Goal: Information Seeking & Learning: Learn about a topic

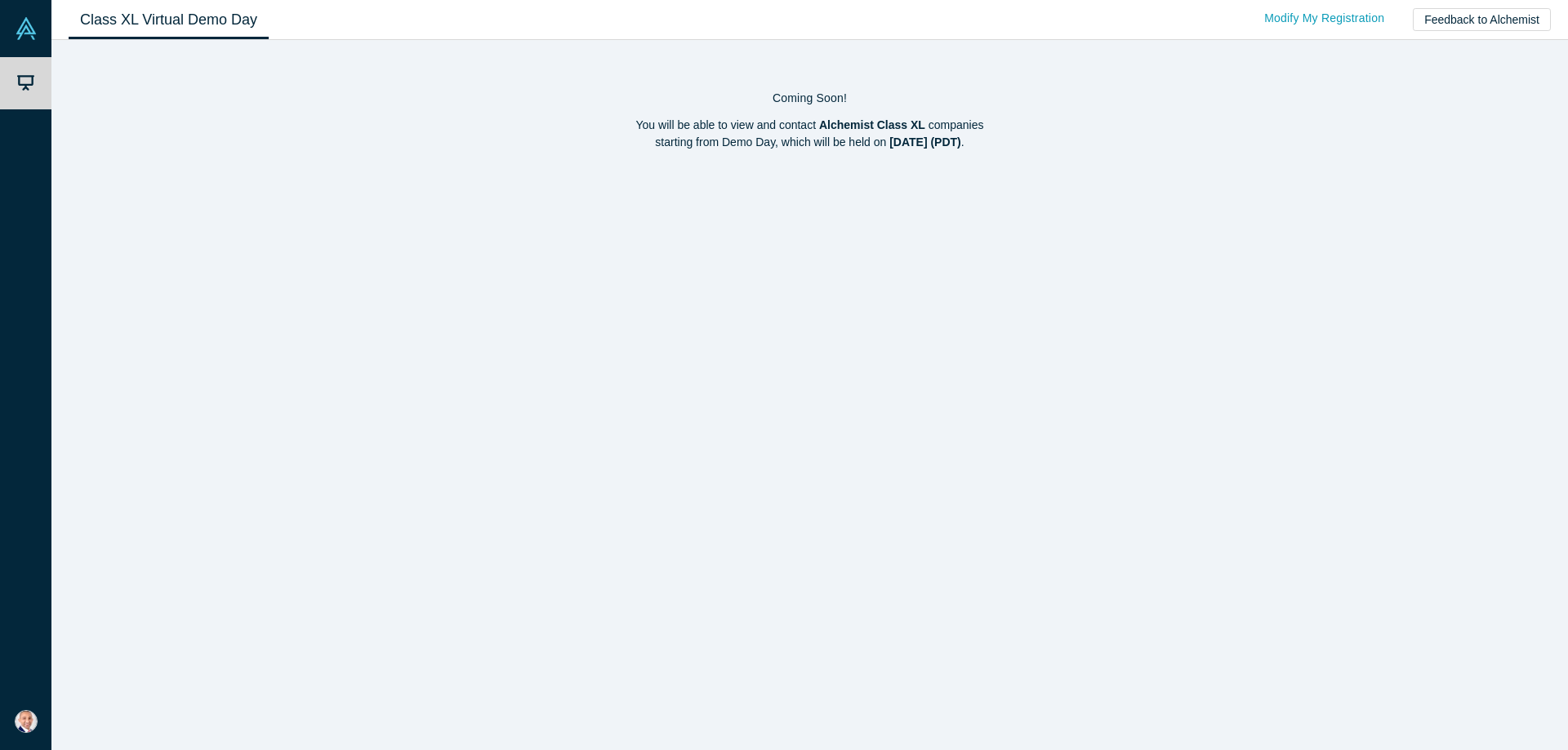
click at [905, 125] on strong "Alchemist Class XL" at bounding box center [872, 125] width 106 height 13
click at [889, 148] on strong "[DATE] (PDT)" at bounding box center [925, 142] width 71 height 13
click at [805, 104] on h4 "Coming Soon!" at bounding box center [809, 98] width 1483 height 14
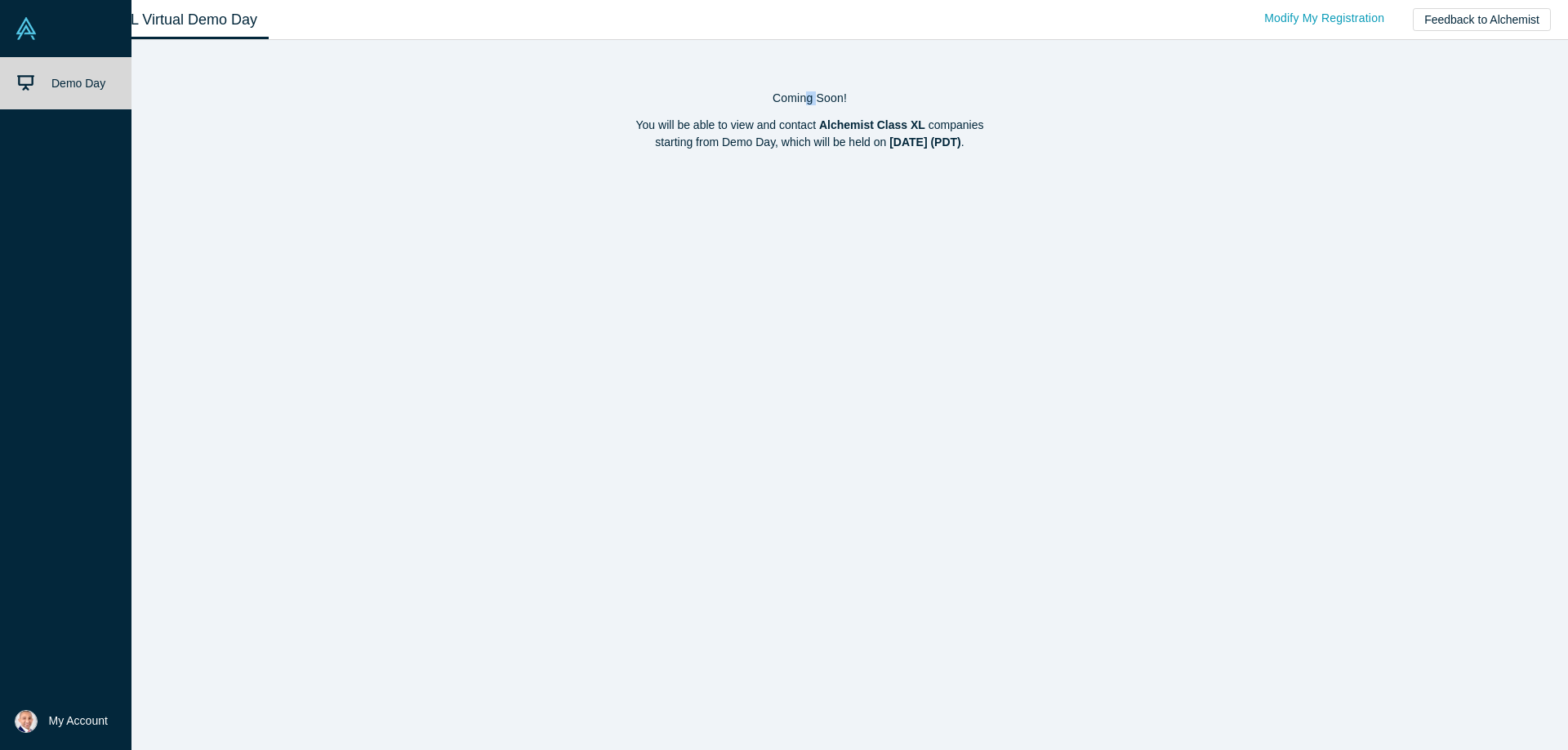
click at [24, 24] on img at bounding box center [26, 29] width 23 height 23
click at [14, 63] on link "Demo Day" at bounding box center [66, 84] width 131 height 53
click at [46, 37] on link at bounding box center [66, 29] width 131 height 58
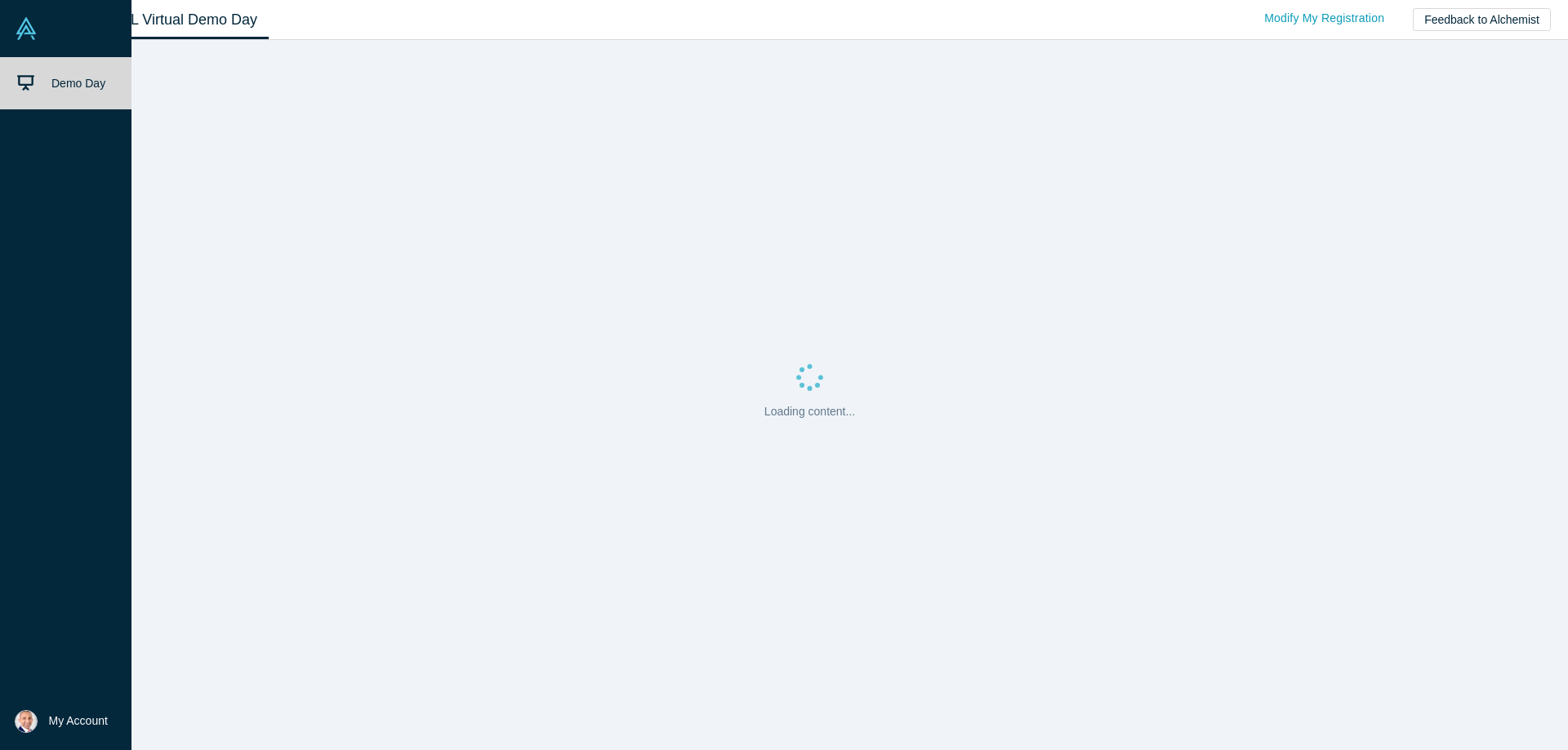
click at [36, 722] on img at bounding box center [26, 721] width 23 height 23
click at [30, 666] on div "Demo Day" at bounding box center [66, 375] width 131 height 636
click at [72, 725] on span "My Account" at bounding box center [79, 720] width 59 height 17
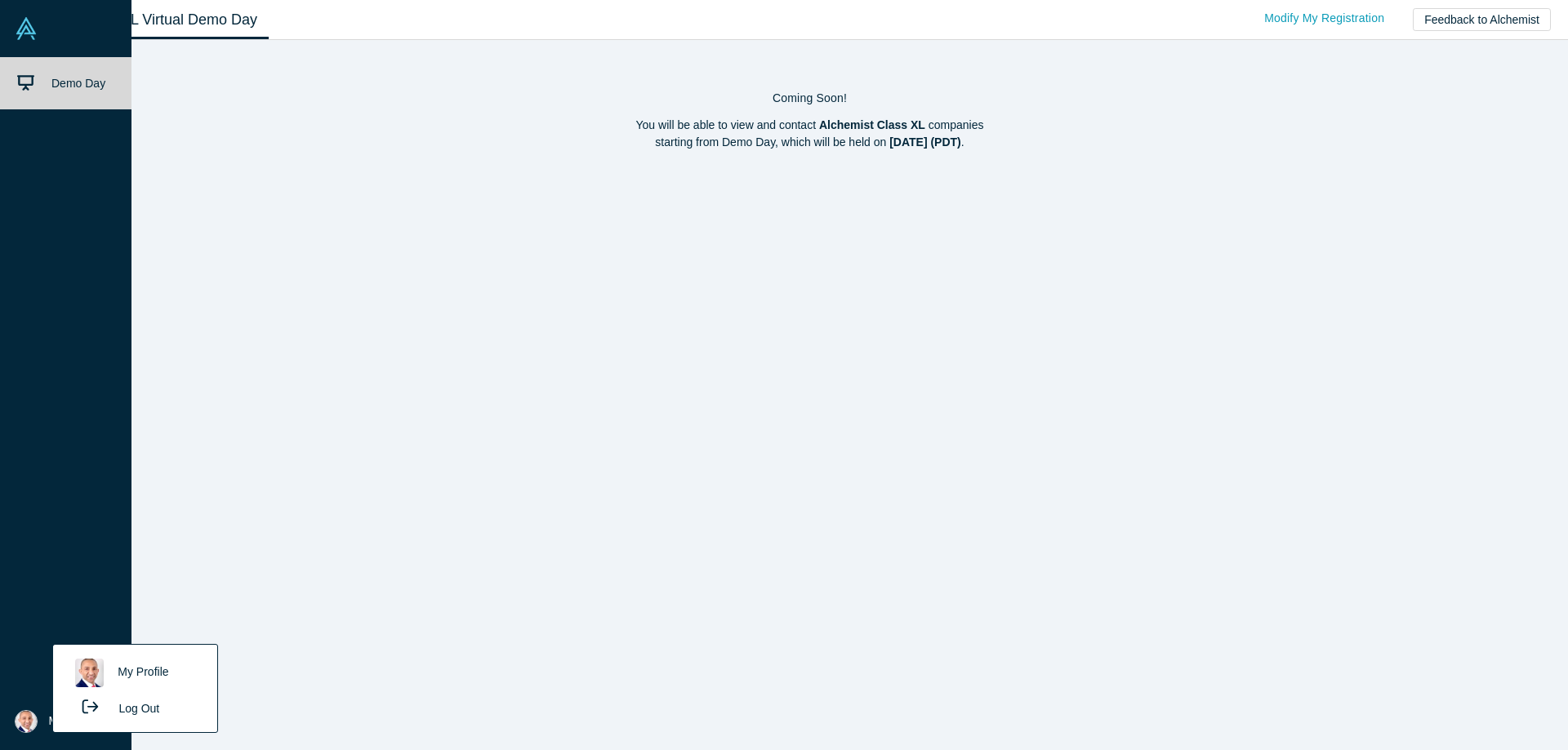
click at [157, 681] on link "My Profile" at bounding box center [134, 673] width 136 height 40
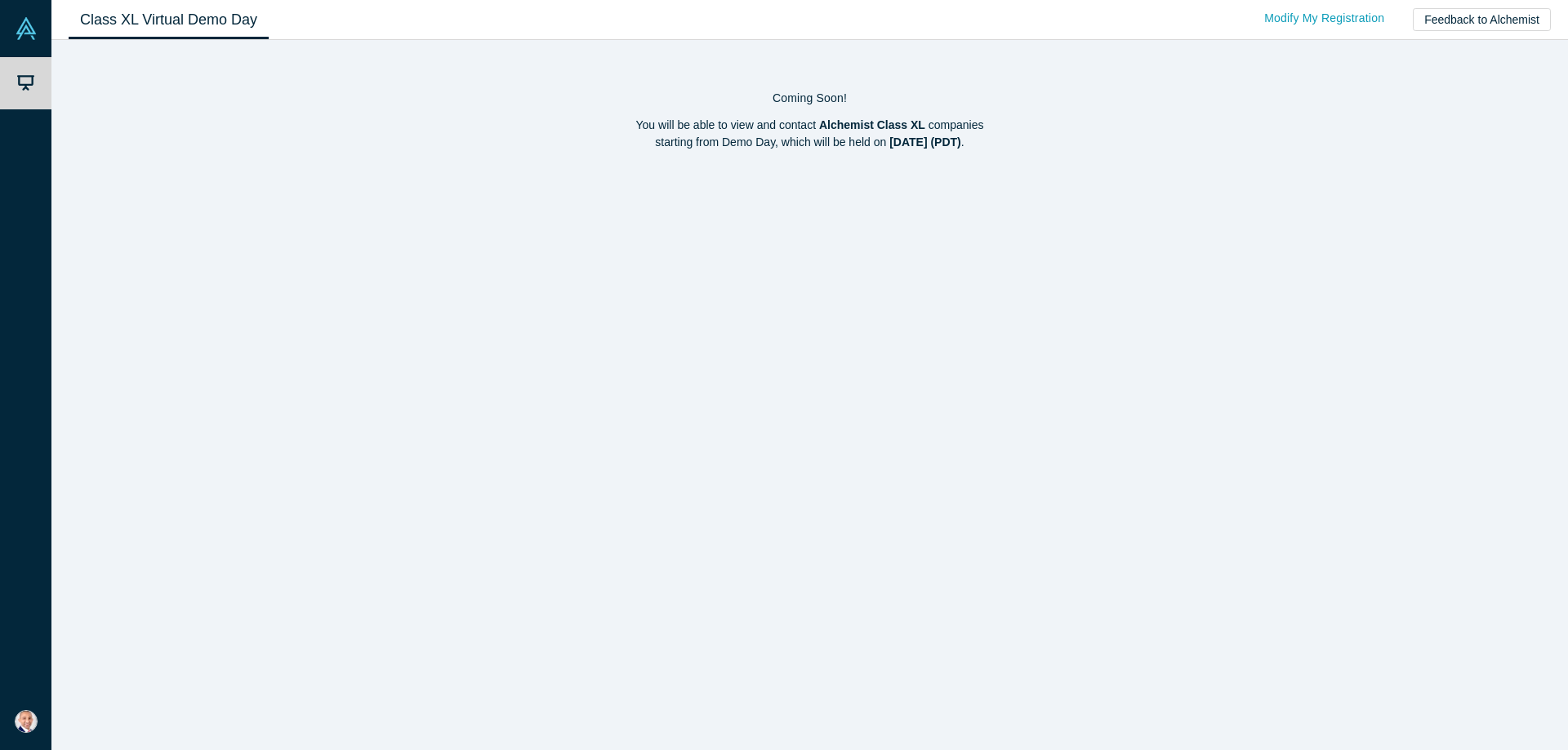
click at [450, 205] on div "Coming Soon! You will be able to view and contact Alchemist Class XL companies …" at bounding box center [809, 395] width 1516 height 710
